Goal: Task Accomplishment & Management: Complete application form

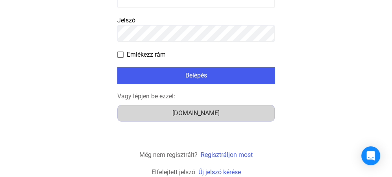
click at [206, 113] on div "Számlázz.hu" at bounding box center [196, 113] width 152 height 9
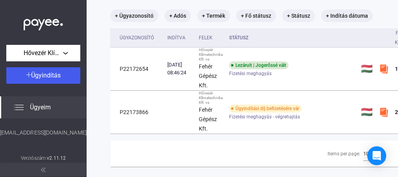
scroll to position [45, 132]
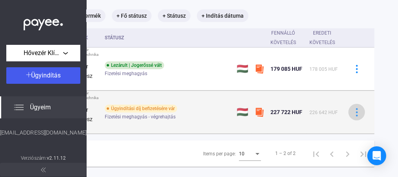
click at [353, 111] on img at bounding box center [357, 112] width 8 height 8
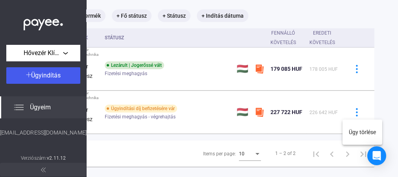
click at [207, 111] on div at bounding box center [199, 88] width 398 height 177
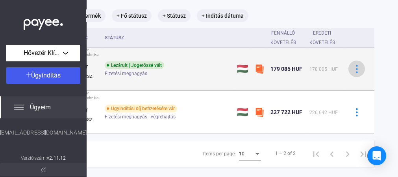
click at [353, 71] on img at bounding box center [357, 69] width 8 height 8
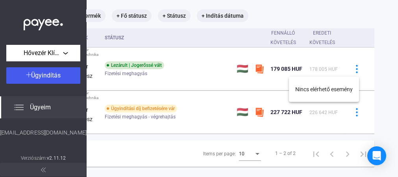
click at [197, 84] on div at bounding box center [199, 88] width 398 height 177
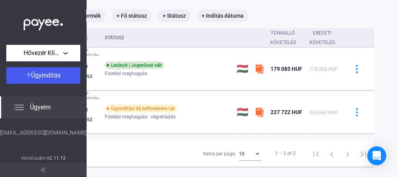
scroll to position [45, 0]
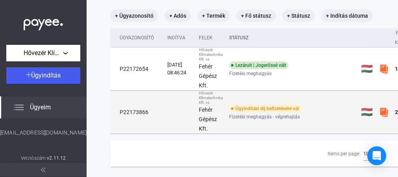
click at [132, 107] on td "P22173866" at bounding box center [137, 112] width 54 height 43
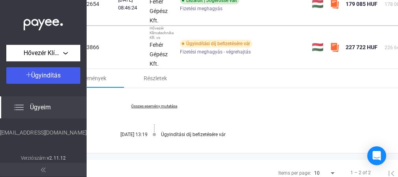
scroll to position [110, 48]
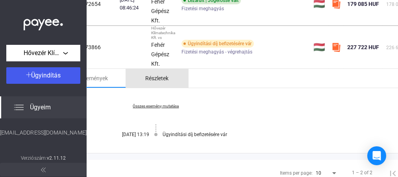
click at [159, 78] on div "Részletek" at bounding box center [157, 78] width 23 height 9
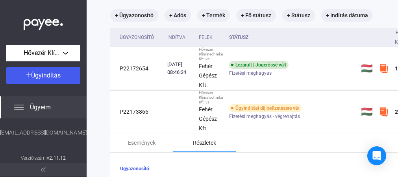
scroll to position [46, 132]
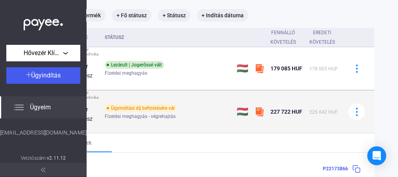
click at [317, 113] on span "226 642 HUF" at bounding box center [324, 113] width 28 height 6
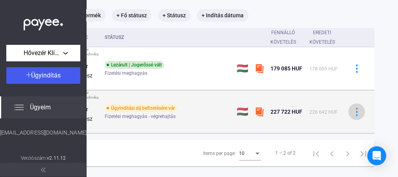
click at [353, 114] on img at bounding box center [357, 112] width 8 height 8
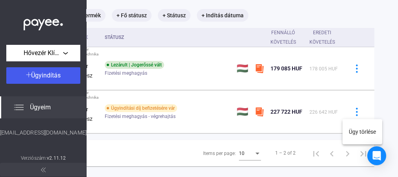
click at [295, 114] on div at bounding box center [199, 88] width 398 height 177
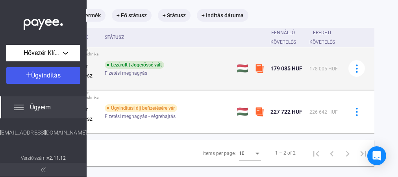
click at [196, 67] on div "Lezárult | Jogerőssé vált Fizetési meghagyás" at bounding box center [168, 68] width 126 height 15
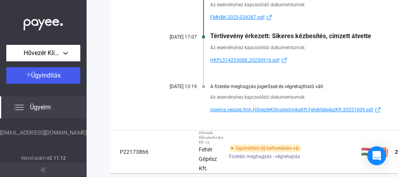
scroll to position [254, 0]
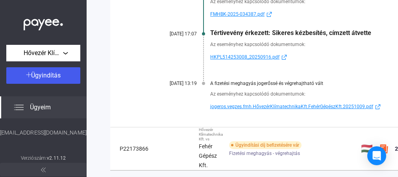
click at [304, 105] on span "jogeros.vegzes.fmh.HővezérKlímatechnikaKft.FehérGépészKft.20251009.pdf" at bounding box center [291, 106] width 163 height 9
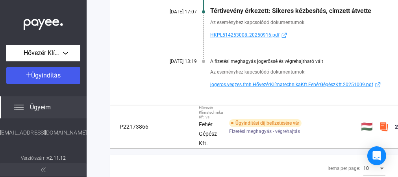
scroll to position [276, 0]
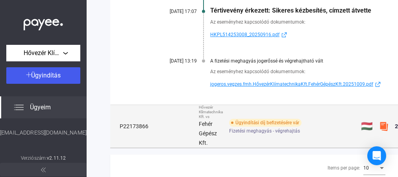
click at [275, 120] on div "Ügyindítási díj befizetésére vár" at bounding box center [265, 123] width 72 height 8
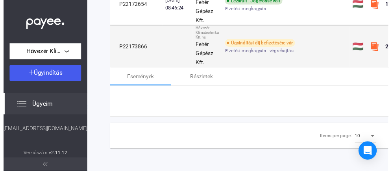
scroll to position [128, 0]
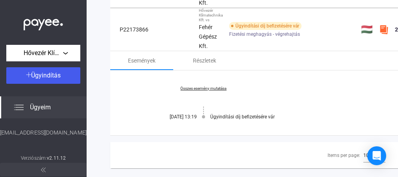
click at [46, 106] on span "Ügyeim" at bounding box center [40, 107] width 21 height 9
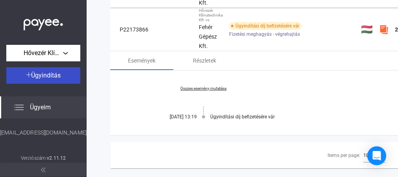
click at [61, 76] on span "Ügyindítás" at bounding box center [47, 75] width 30 height 7
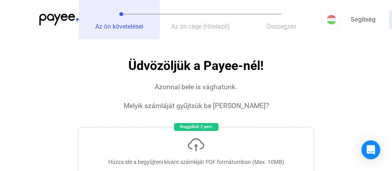
click at [115, 25] on span "Az ön követelései" at bounding box center [119, 26] width 48 height 7
